Goal: Information Seeking & Learning: Learn about a topic

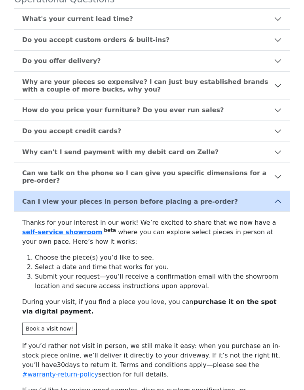
scroll to position [352, 0]
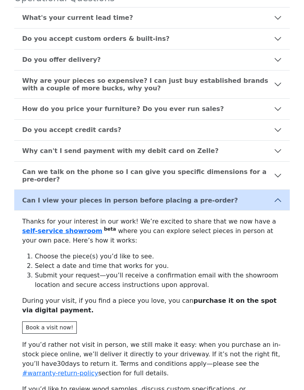
click at [251, 86] on b "Why are your pieces so expensive? I can just buy established brands with a coup…" at bounding box center [148, 84] width 252 height 15
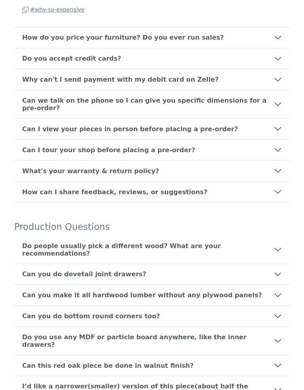
scroll to position [677, 0]
click at [245, 140] on button "Can I tour your shop before placing a pre-order?" at bounding box center [152, 150] width 276 height 21
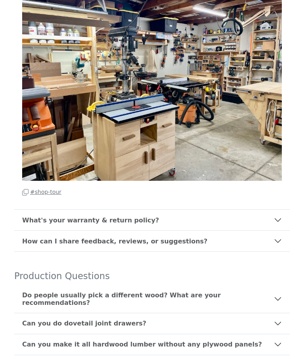
scroll to position [624, 0]
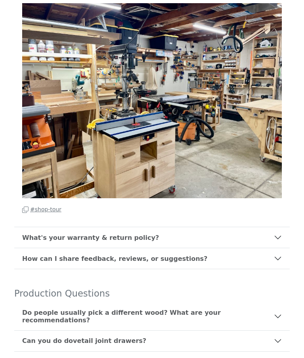
click at [238, 227] on button "What's your warranty & return policy?" at bounding box center [152, 237] width 276 height 21
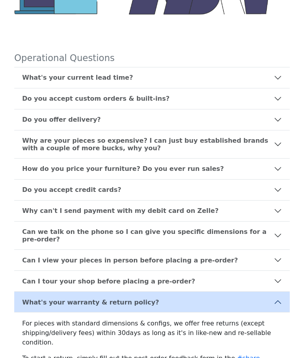
scroll to position [292, 0]
click at [31, 167] on b "How do you price your furniture? Do you ever run sales?" at bounding box center [123, 169] width 202 height 8
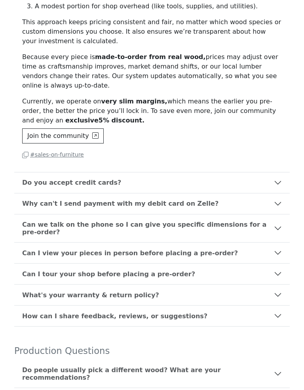
scroll to position [530, 0]
click at [262, 214] on button "Can we talk on the phone so I can give you specific dimensions for a pre-order?" at bounding box center [152, 228] width 276 height 28
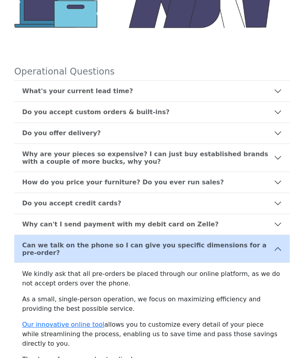
scroll to position [278, 0]
click at [239, 242] on b "Can we talk on the phone so I can give you specific dimensions for a pre-order?" at bounding box center [148, 248] width 252 height 15
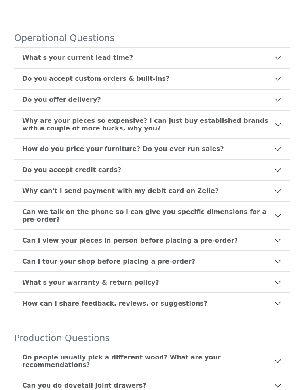
click at [228, 257] on button "Can I tour your shop before placing a pre-order?" at bounding box center [152, 261] width 276 height 21
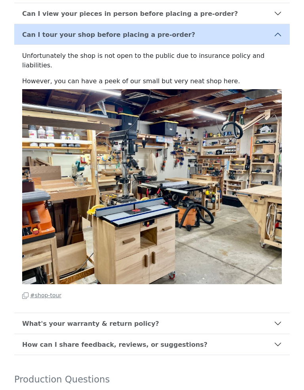
scroll to position [540, 0]
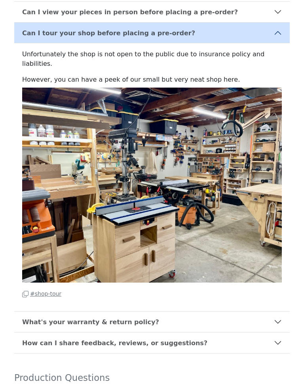
click at [46, 291] on small "# shop-tour" at bounding box center [41, 294] width 39 height 6
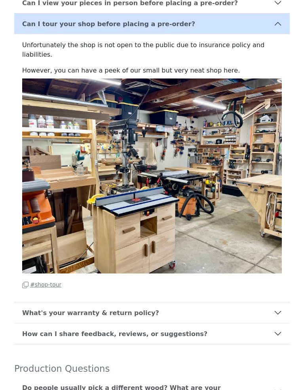
scroll to position [555, 0]
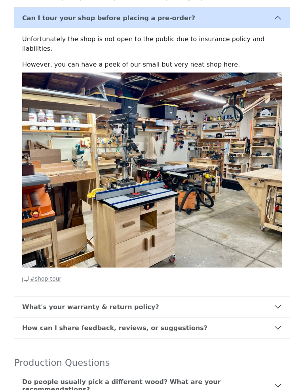
click at [226, 136] on img at bounding box center [152, 170] width 260 height 195
click at [209, 60] on p "However, you can have a peek of our small but very neat shop here." at bounding box center [152, 164] width 260 height 208
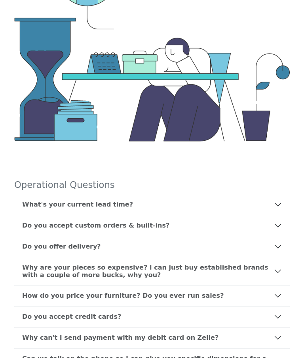
scroll to position [140, 0]
